Goal: Task Accomplishment & Management: Use online tool/utility

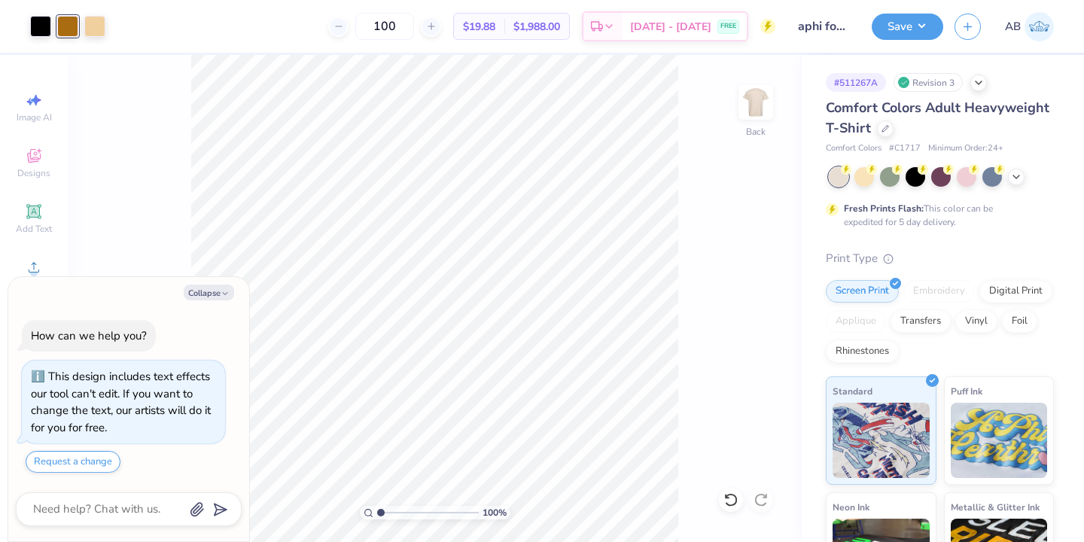
type textarea "x"
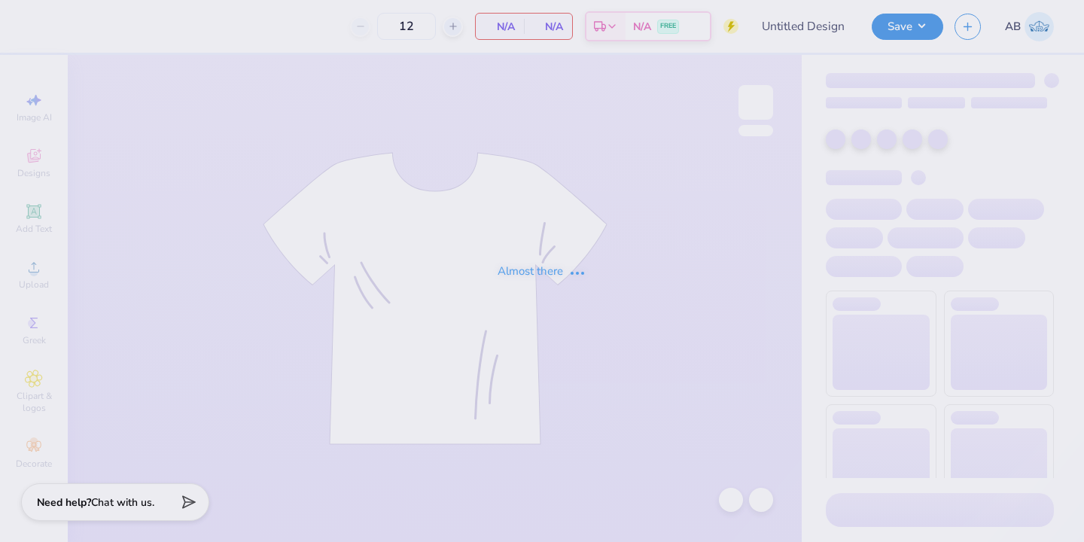
type input "disco hat aphi fam wknd"
type input "24"
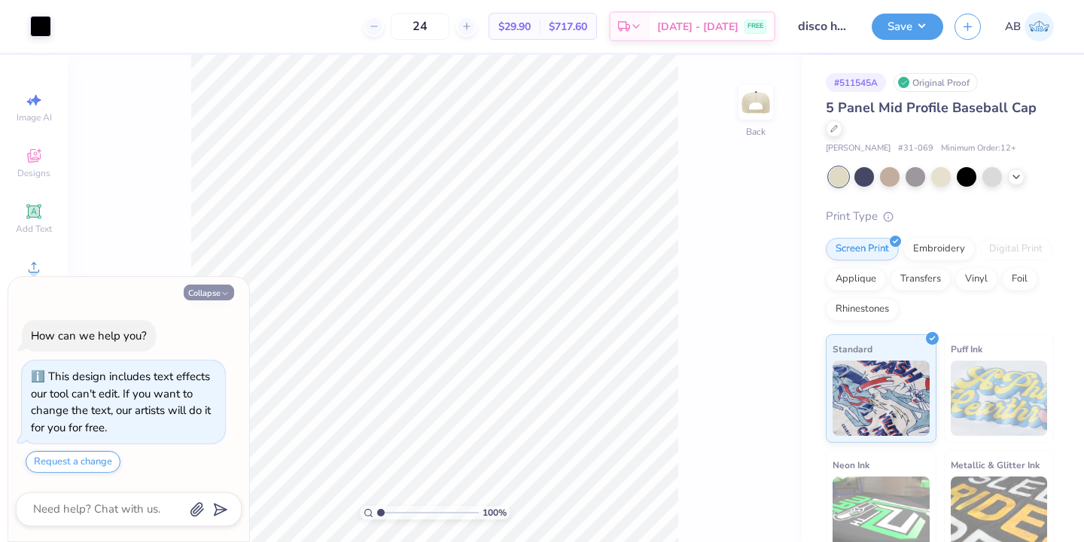
click at [211, 295] on button "Collapse" at bounding box center [209, 292] width 50 height 16
type textarea "x"
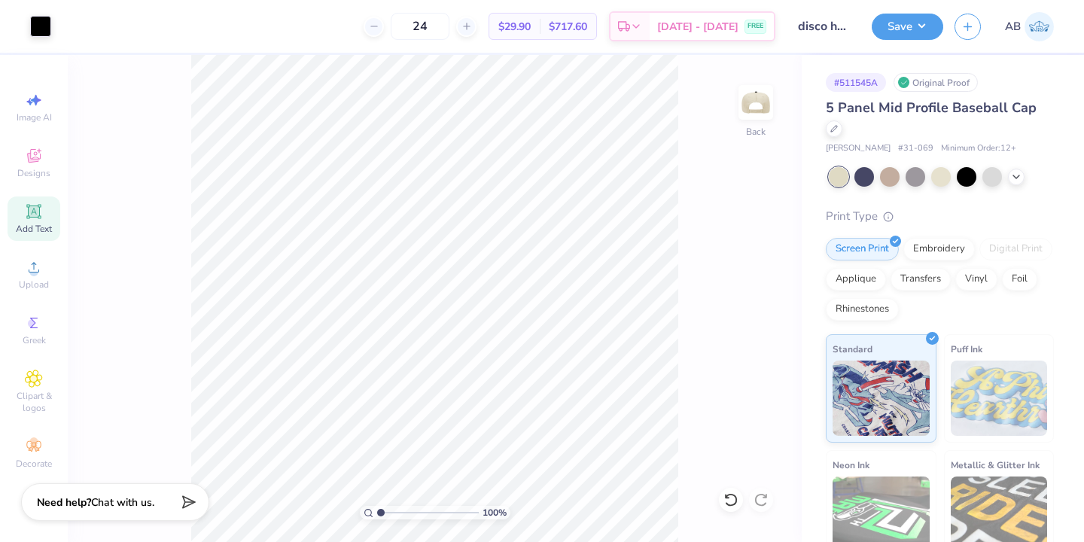
click at [35, 202] on div "Add Text" at bounding box center [34, 218] width 53 height 44
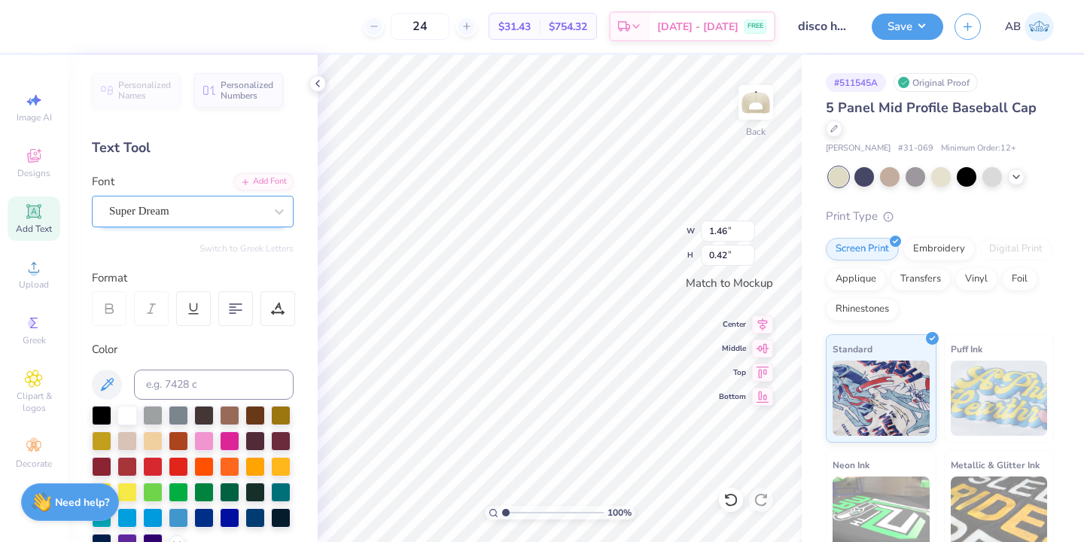
click at [246, 214] on div "Super Dream" at bounding box center [187, 210] width 158 height 23
click at [134, 326] on span "Times New Roman" at bounding box center [151, 330] width 81 height 16
type input "times"
type input "1.53"
type input "0.41"
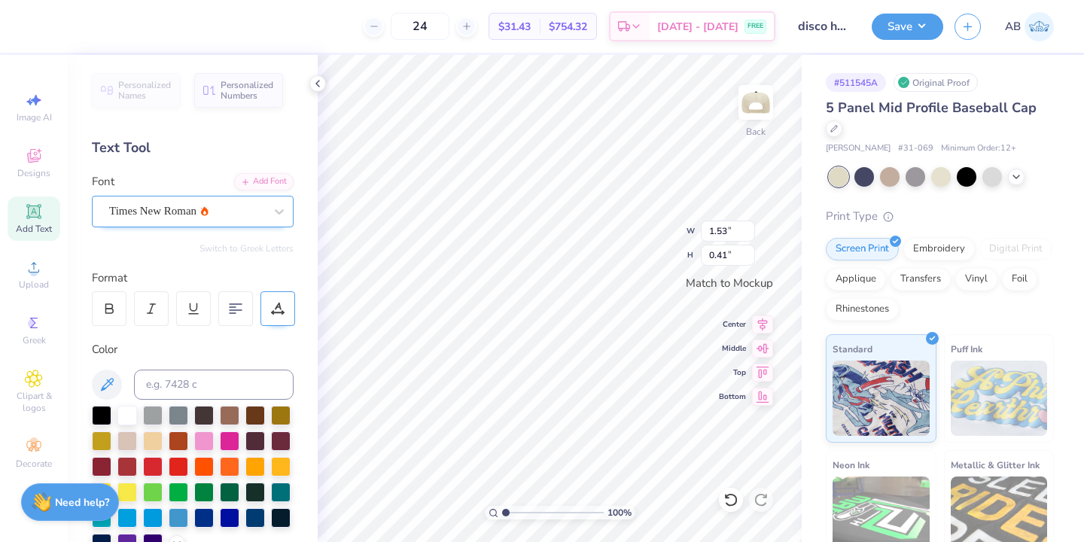
scroll to position [0, 9]
type textarea "ALPHA PHI FAMILY WEEKEND"
click at [99, 416] on div at bounding box center [102, 414] width 20 height 20
type input "2.34"
type input "0.88"
